Goal: Task Accomplishment & Management: Complete application form

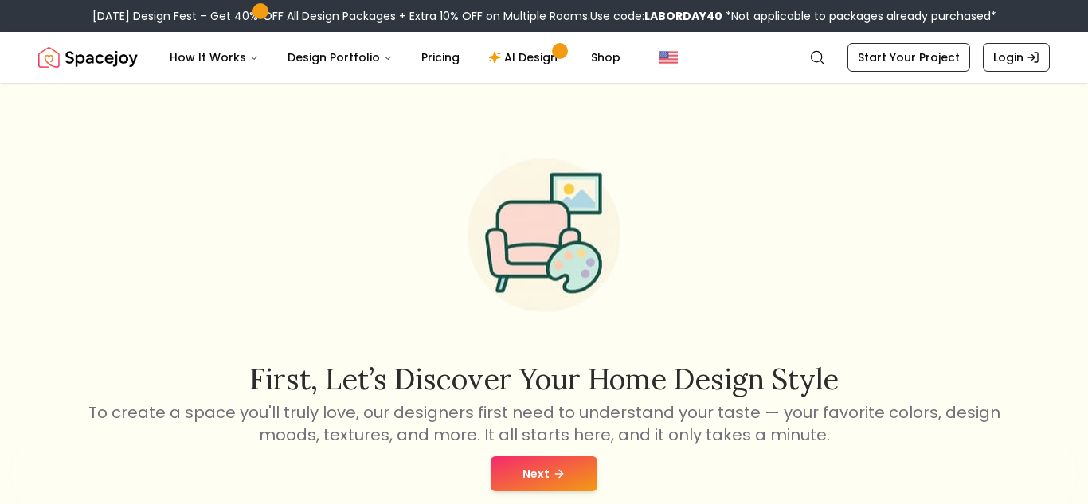
click at [525, 484] on button "Next" at bounding box center [544, 474] width 107 height 35
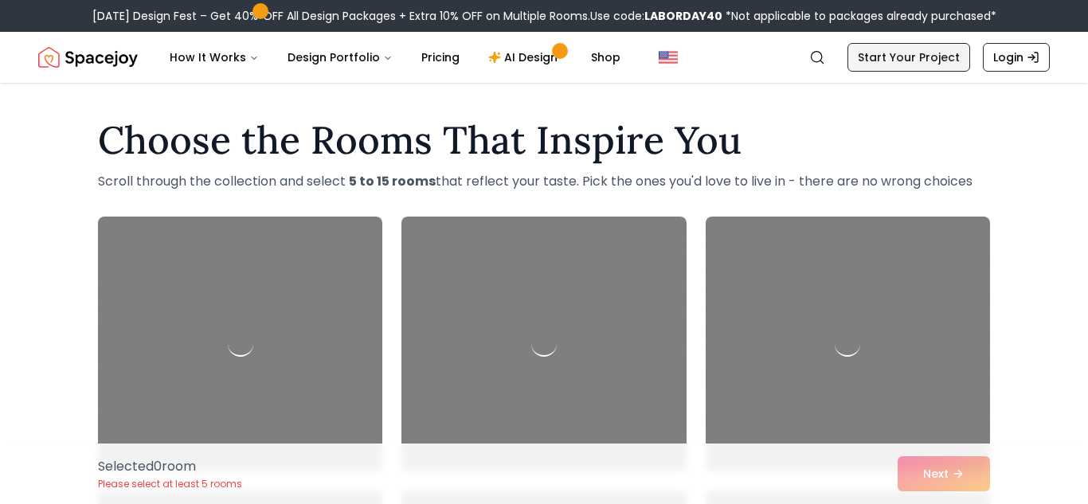
click at [895, 54] on link "Start Your Project" at bounding box center [909, 57] width 123 height 29
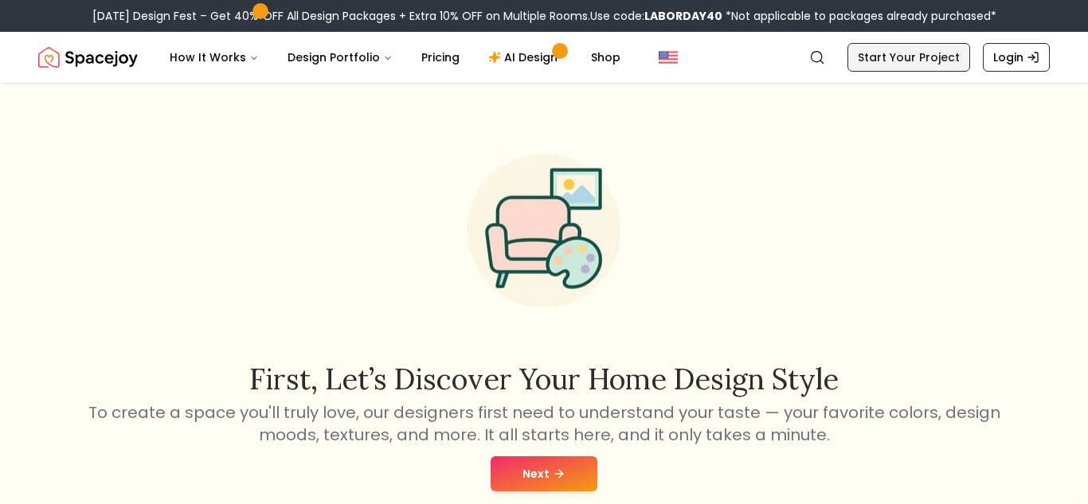
click at [895, 56] on link "Start Your Project" at bounding box center [909, 57] width 123 height 29
click at [546, 483] on button "Next" at bounding box center [544, 474] width 107 height 35
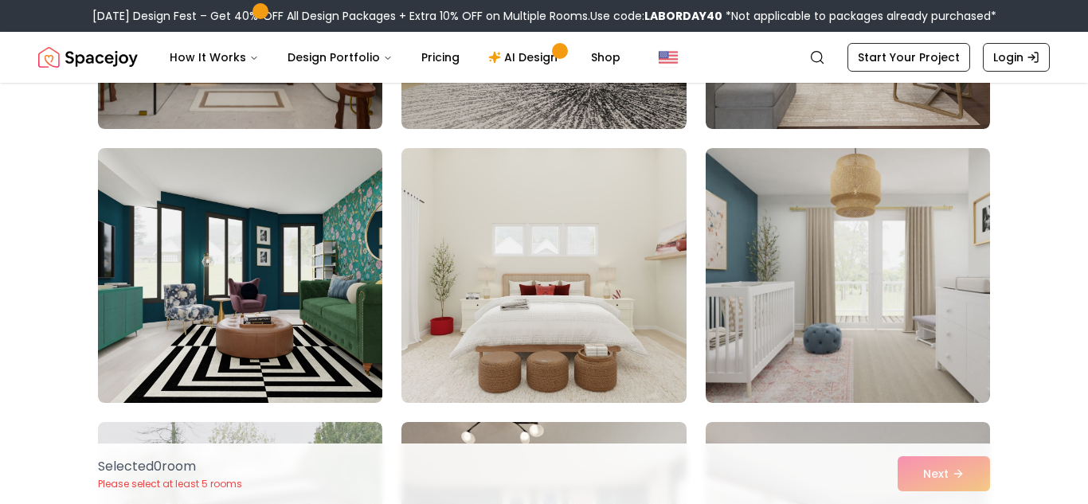
scroll to position [359, 0]
